Goal: Task Accomplishment & Management: Use online tool/utility

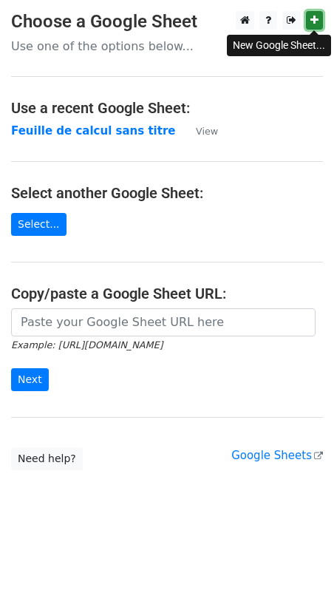
click at [316, 21] on icon at bounding box center [314, 20] width 8 height 10
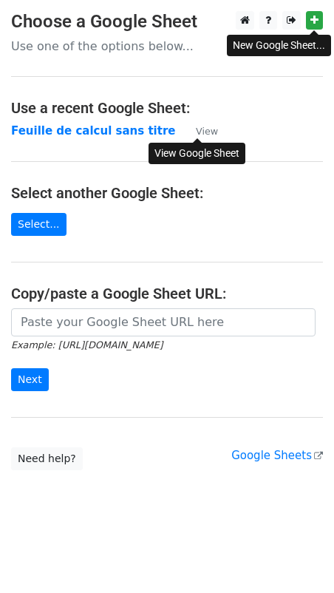
click at [201, 132] on small "View" at bounding box center [207, 131] width 22 height 11
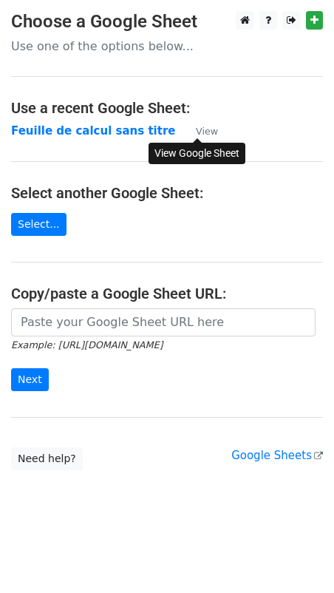
click at [200, 132] on small "View" at bounding box center [207, 131] width 22 height 11
click at [34, 217] on link "Select..." at bounding box center [38, 224] width 55 height 23
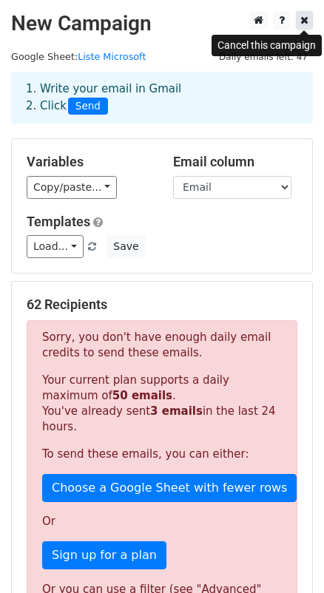
click at [302, 24] on icon at bounding box center [304, 20] width 8 height 10
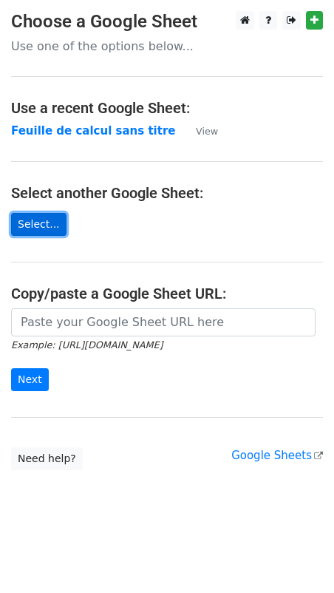
click at [38, 228] on link "Select..." at bounding box center [38, 224] width 55 height 23
click at [41, 229] on link "Select..." at bounding box center [38, 224] width 55 height 23
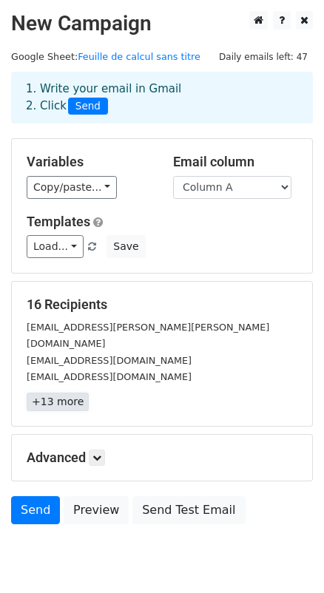
click at [52, 392] on link "+13 more" at bounding box center [58, 401] width 62 height 18
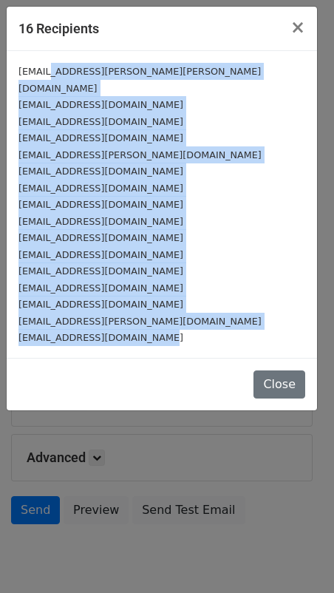
drag, startPoint x: 50, startPoint y: 73, endPoint x: 142, endPoint y: 330, distance: 272.3
click at [142, 330] on div "etud-malek.mahmoudi@u-virtuelle.tn etud-oumayma.mekni@u-virtuelle.tn etud-abder…" at bounding box center [162, 204] width 310 height 307
click at [281, 374] on button "Close" at bounding box center [279, 384] width 52 height 28
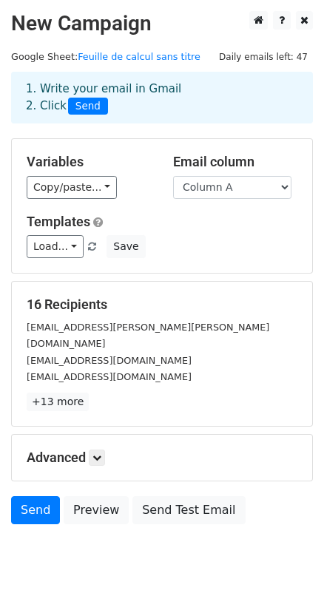
click at [84, 106] on span "Send" at bounding box center [88, 107] width 40 height 18
click at [83, 106] on span "Send" at bounding box center [88, 107] width 40 height 18
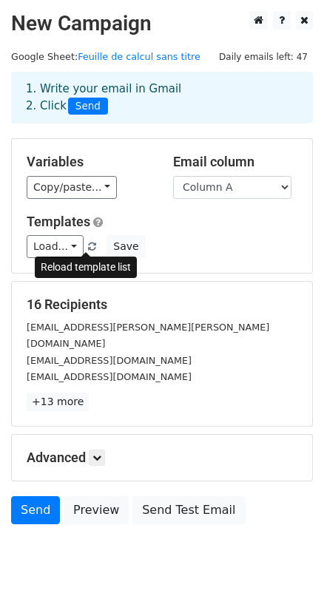
click at [88, 244] on span at bounding box center [92, 247] width 8 height 10
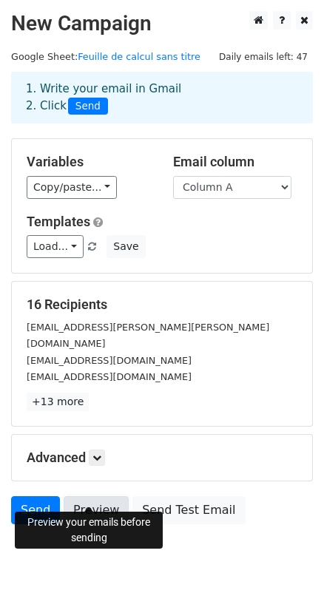
click at [100, 499] on link "Preview" at bounding box center [96, 510] width 65 height 28
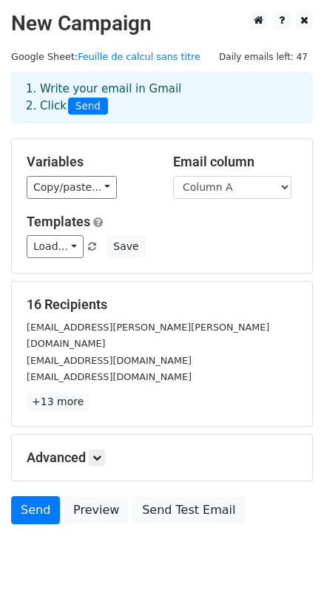
click at [284, 52] on span "Daily emails left: 47" at bounding box center [263, 57] width 99 height 16
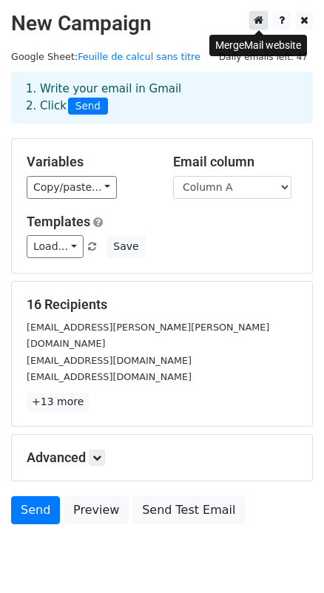
click at [265, 22] on link at bounding box center [258, 20] width 18 height 18
click at [257, 23] on icon at bounding box center [258, 20] width 10 height 10
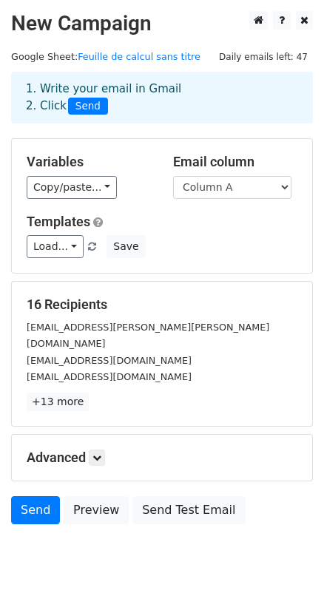
click at [46, 81] on div "1. Write your email in Gmail 2. Click Send" at bounding box center [162, 98] width 294 height 34
click at [180, 178] on select "Column A Column B Column C" at bounding box center [232, 187] width 118 height 23
click at [166, 154] on div "Email column Column A Column B Column C" at bounding box center [235, 176] width 146 height 45
click at [98, 453] on icon at bounding box center [96, 457] width 9 height 9
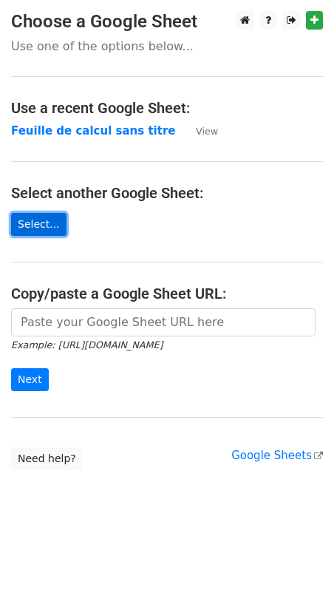
click at [25, 228] on link "Select..." at bounding box center [38, 224] width 55 height 23
click at [38, 221] on link "Select..." at bounding box center [38, 224] width 55 height 23
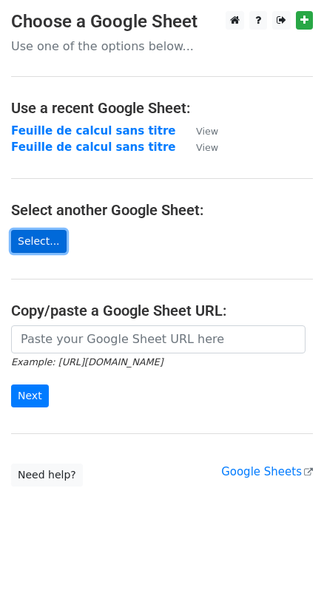
click at [38, 236] on link "Select..." at bounding box center [38, 241] width 55 height 23
click at [33, 243] on link "Select..." at bounding box center [38, 241] width 55 height 23
click at [38, 242] on link "Select..." at bounding box center [38, 241] width 55 height 23
click at [30, 243] on link "Select..." at bounding box center [38, 241] width 55 height 23
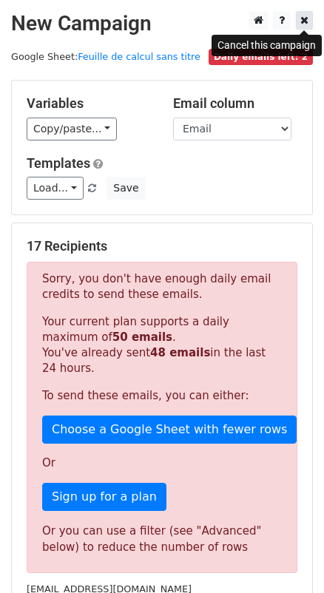
click at [307, 21] on icon at bounding box center [304, 20] width 8 height 10
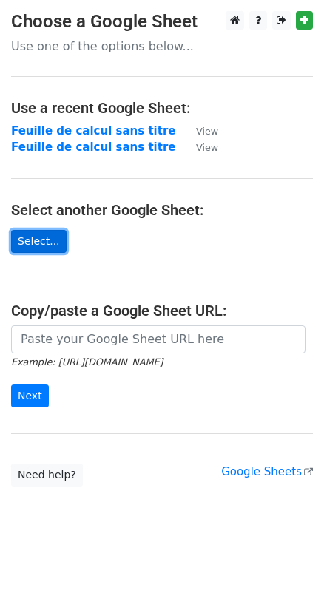
click at [45, 235] on link "Select..." at bounding box center [38, 241] width 55 height 23
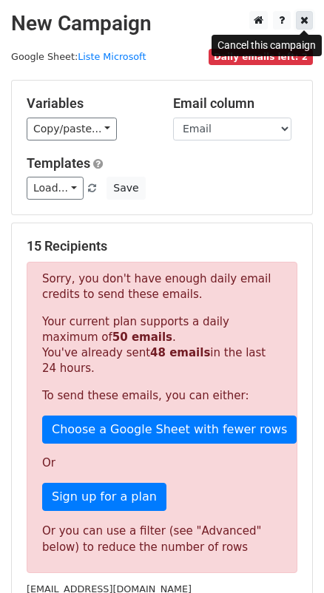
click at [306, 23] on icon at bounding box center [304, 20] width 8 height 10
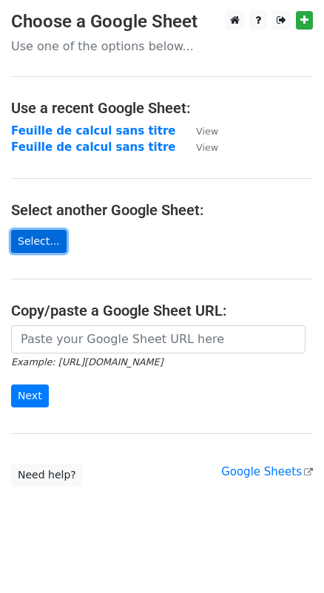
click at [31, 242] on link "Select..." at bounding box center [38, 241] width 55 height 23
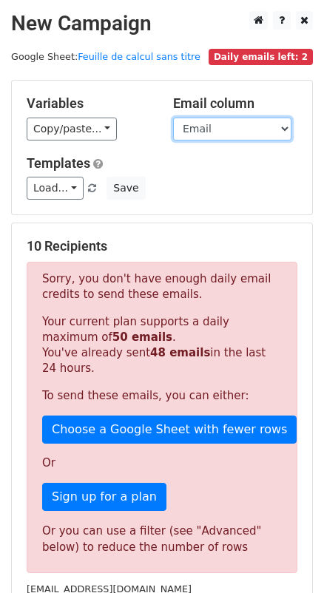
click at [230, 123] on select "Email Mot_de_passe Email_secondaire" at bounding box center [232, 128] width 118 height 23
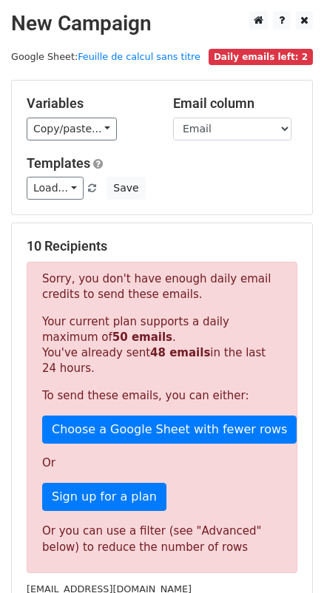
click at [133, 97] on h5 "Variables" at bounding box center [89, 103] width 124 height 16
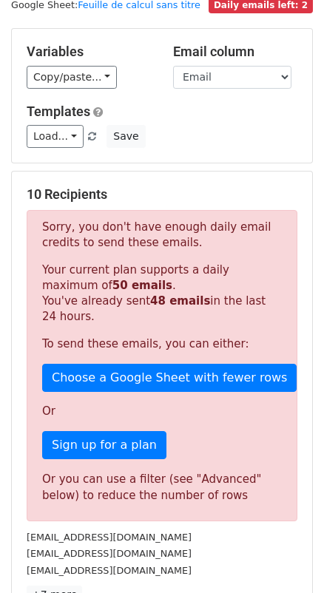
scroll to position [201, 0]
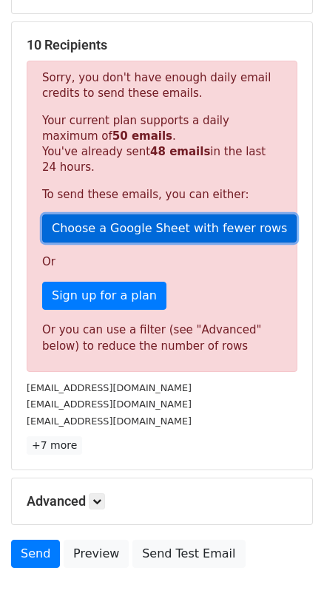
click at [119, 232] on link "Choose a Google Sheet with fewer rows" at bounding box center [169, 228] width 254 height 28
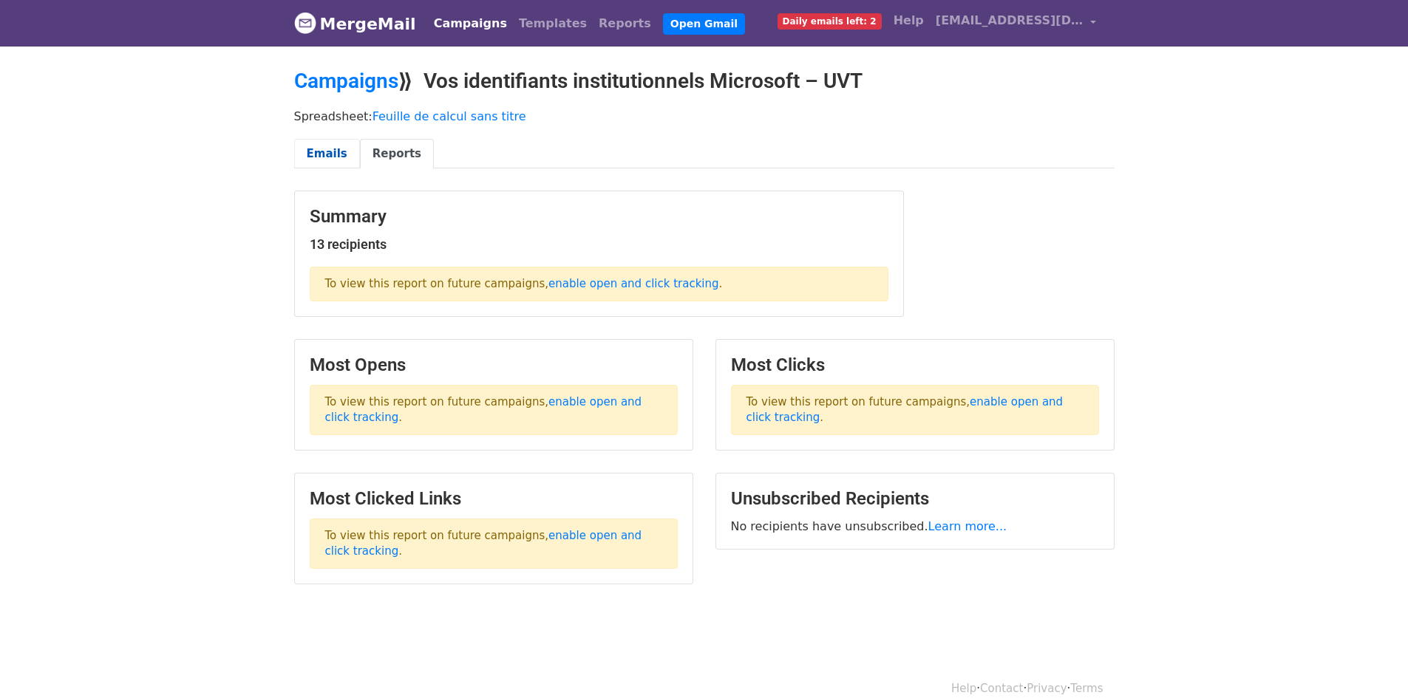
click at [315, 162] on link "Emails" at bounding box center [327, 154] width 66 height 30
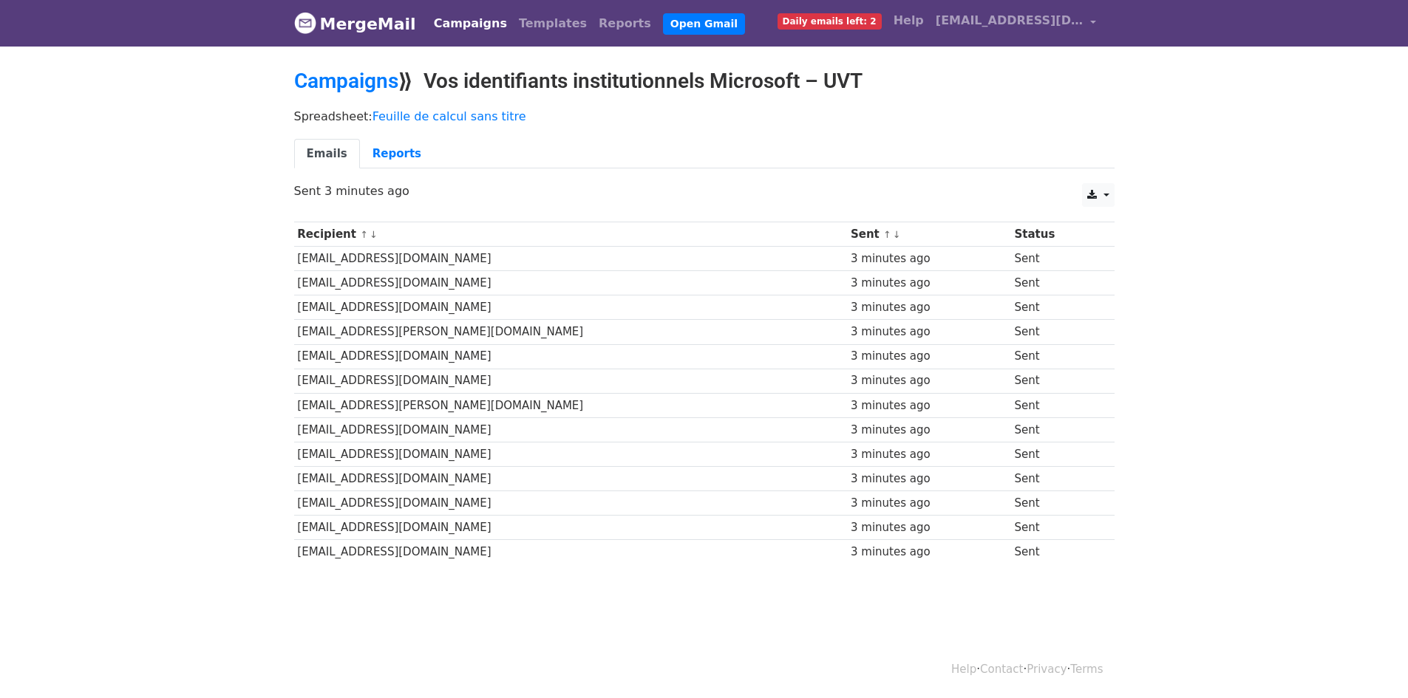
drag, startPoint x: 391, startPoint y: 260, endPoint x: 475, endPoint y: 550, distance: 301.7
click at [475, 550] on tbody "Recipient ↑ ↓ Sent ↑ ↓ Status [EMAIL_ADDRESS][DOMAIN_NAME] 3 minutes ago Sent […" at bounding box center [704, 393] width 820 height 342
click at [540, 574] on div "Recipient ↑ ↓ Sent ↑ ↓ Status [EMAIL_ADDRESS][DOMAIN_NAME] 3 minutes ago Sent […" at bounding box center [704, 394] width 842 height 361
click at [383, 150] on link "Reports" at bounding box center [397, 154] width 74 height 30
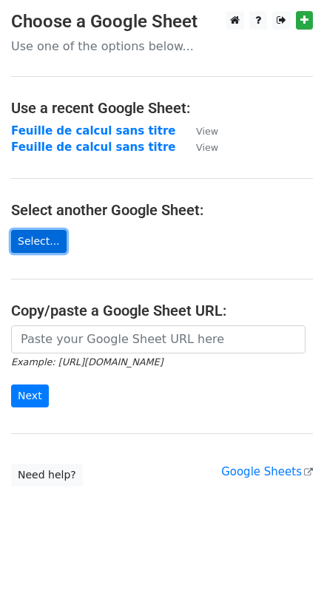
click at [30, 244] on link "Select..." at bounding box center [38, 241] width 55 height 23
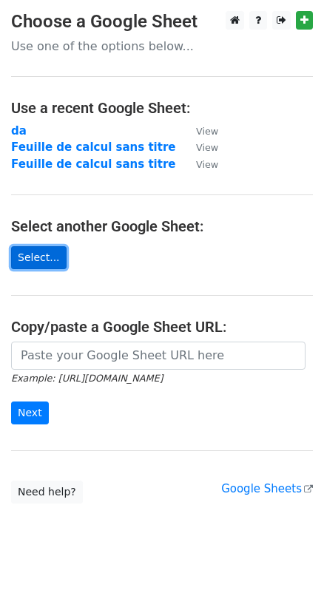
click at [38, 259] on link "Select..." at bounding box center [38, 257] width 55 height 23
